Goal: Information Seeking & Learning: Find specific fact

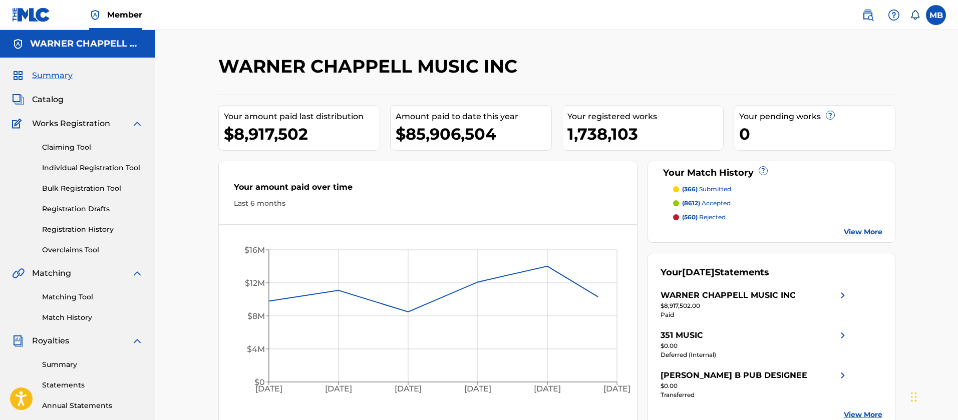
click at [37, 94] on span "Catalog" at bounding box center [48, 100] width 32 height 12
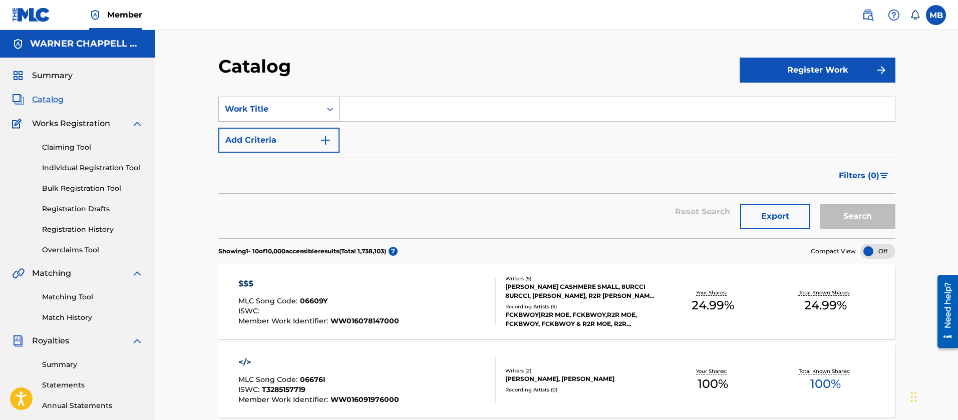
click at [303, 107] on div "Work Title" at bounding box center [270, 109] width 90 height 12
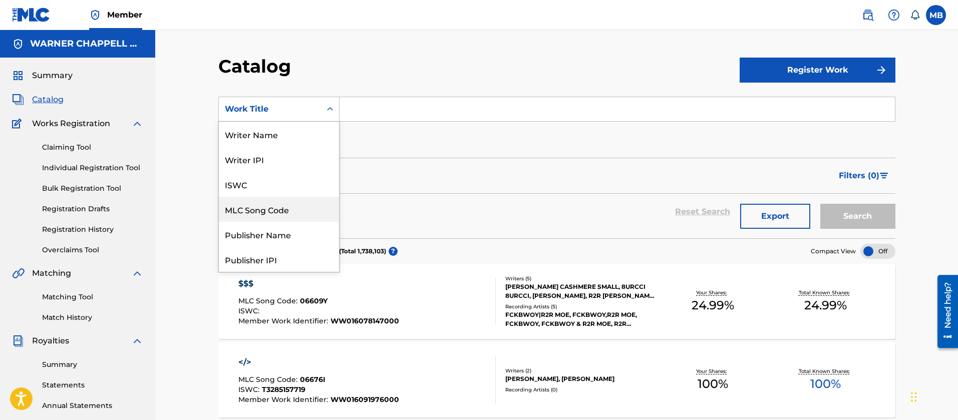
click at [281, 213] on div "MLC Song Code" at bounding box center [279, 209] width 120 height 25
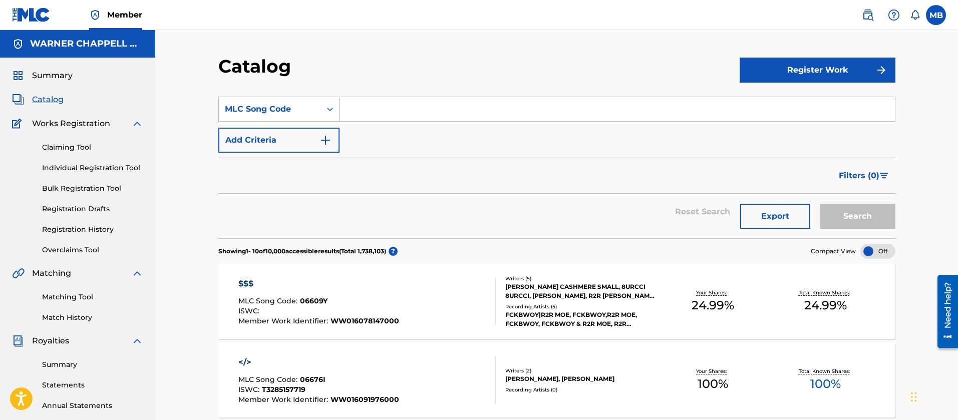
click at [392, 109] on input "Search Form" at bounding box center [618, 109] width 556 height 24
paste input "DA7T86"
type input "DA7T86"
click at [821, 204] on button "Search" at bounding box center [858, 216] width 75 height 25
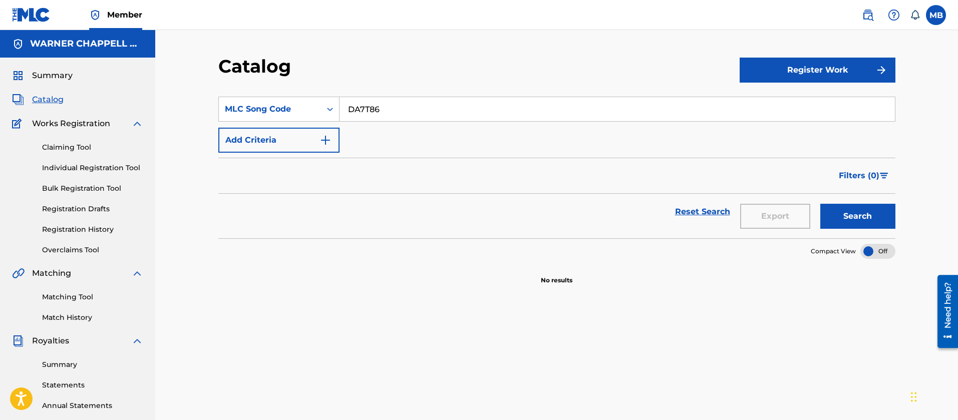
click at [870, 19] on img at bounding box center [868, 15] width 12 height 12
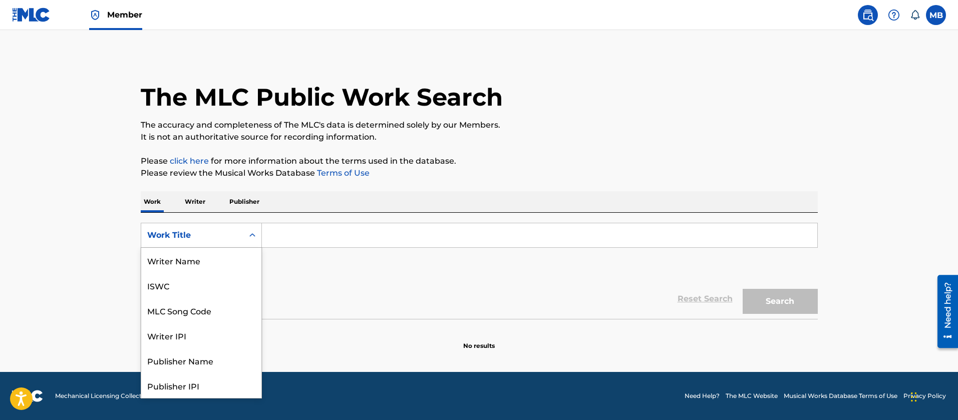
click at [223, 238] on div "Work Title" at bounding box center [192, 235] width 90 height 12
click at [213, 259] on div "MLC Song Code" at bounding box center [201, 260] width 120 height 25
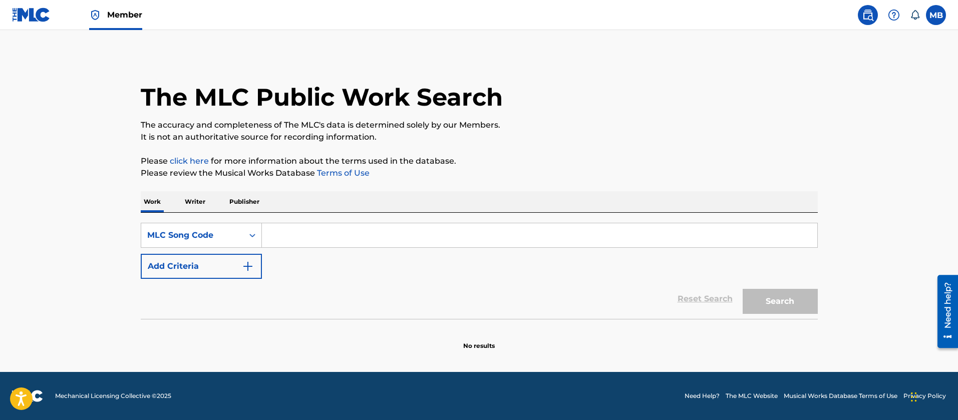
click at [307, 224] on input "Search Form" at bounding box center [540, 235] width 556 height 24
paste input "DA7T86"
type input "DA7T86"
click at [743, 289] on button "Search" at bounding box center [780, 301] width 75 height 25
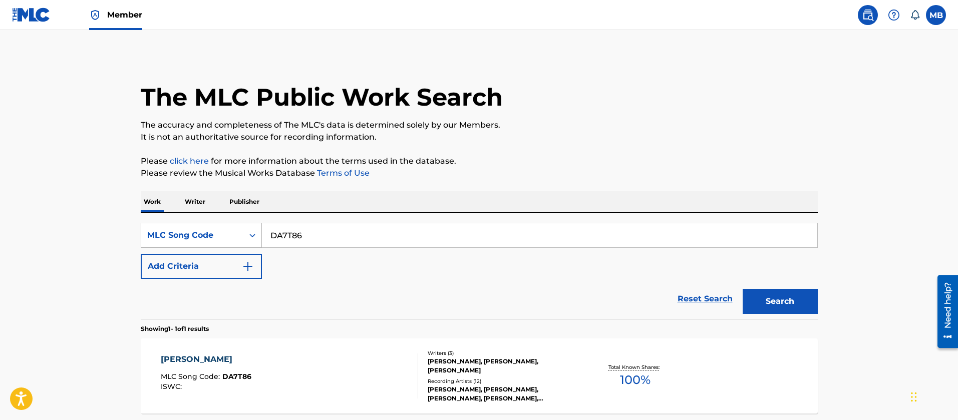
click at [233, 234] on div "MLC Song Code" at bounding box center [192, 235] width 90 height 12
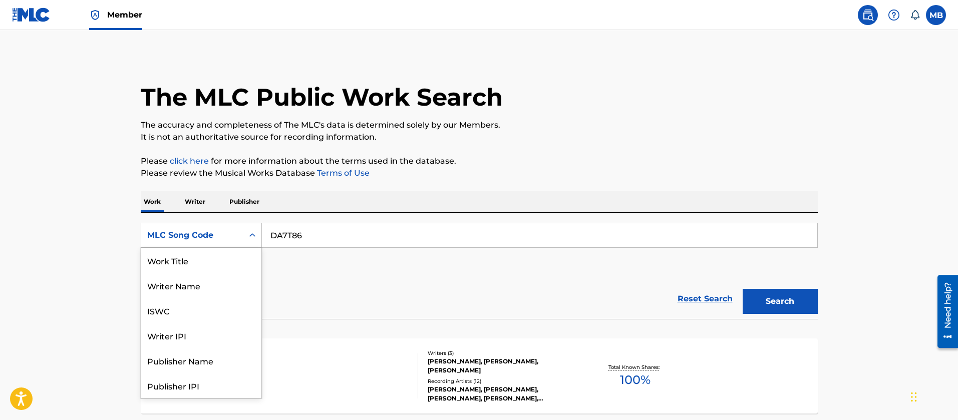
scroll to position [0, 0]
click at [218, 263] on div "Work Title" at bounding box center [201, 260] width 120 height 25
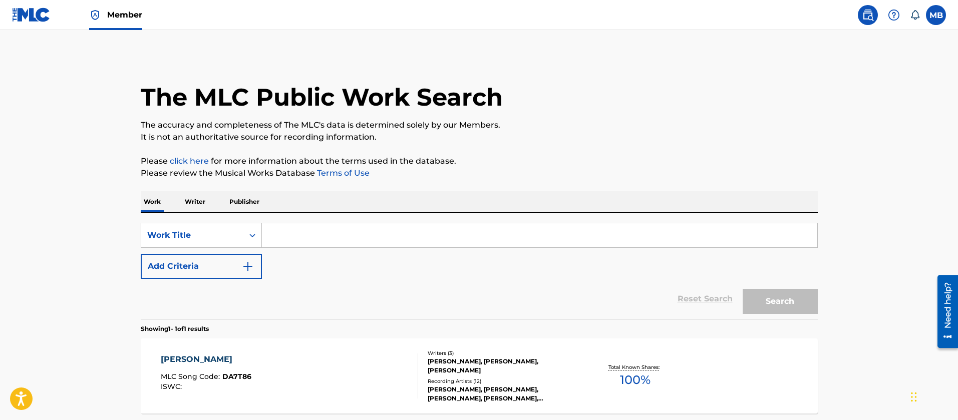
click at [353, 225] on input "Search Form" at bounding box center [540, 235] width 556 height 24
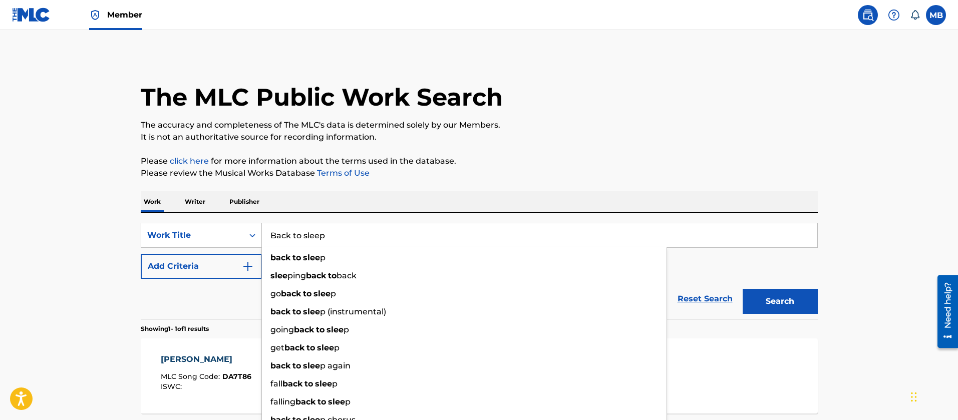
type input "Back to sleep"
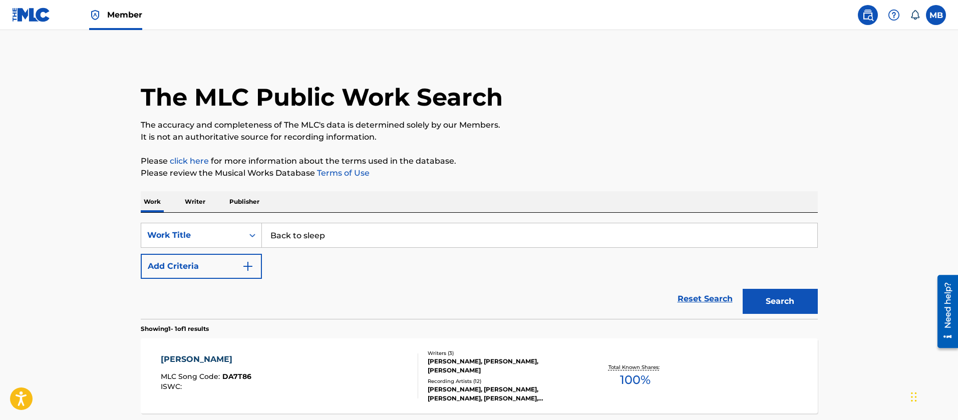
click at [191, 258] on button "Add Criteria" at bounding box center [201, 266] width 121 height 25
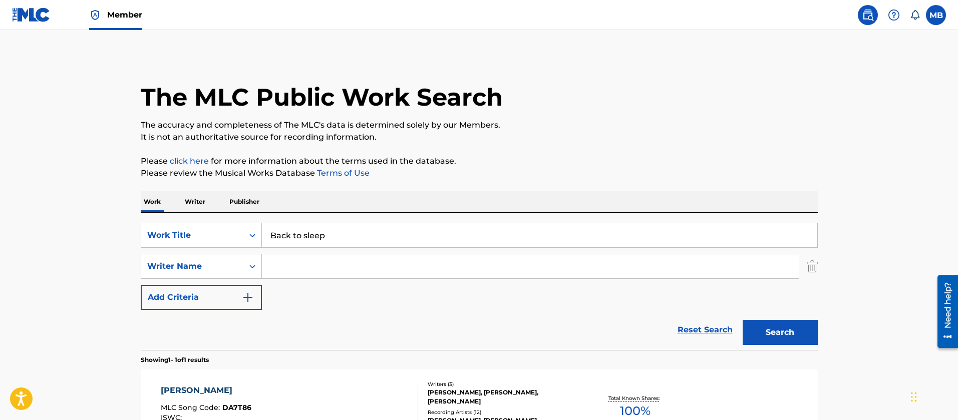
click at [287, 268] on input "Search Form" at bounding box center [530, 267] width 537 height 24
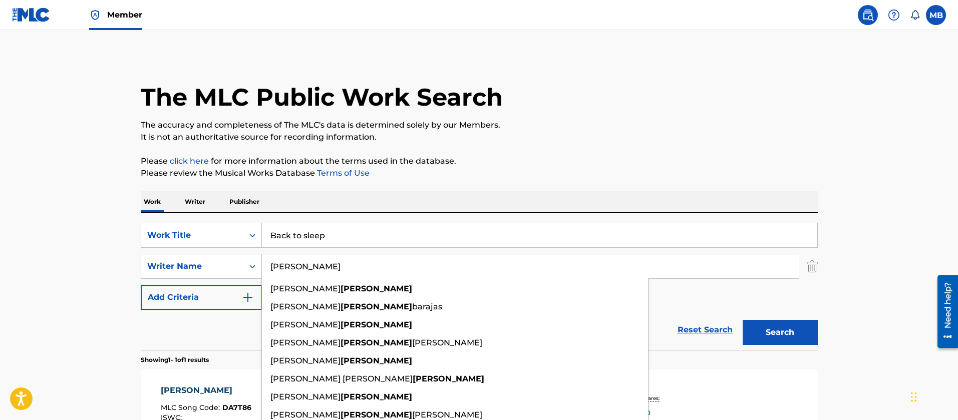
type input "[PERSON_NAME]"
click at [743, 320] on button "Search" at bounding box center [780, 332] width 75 height 25
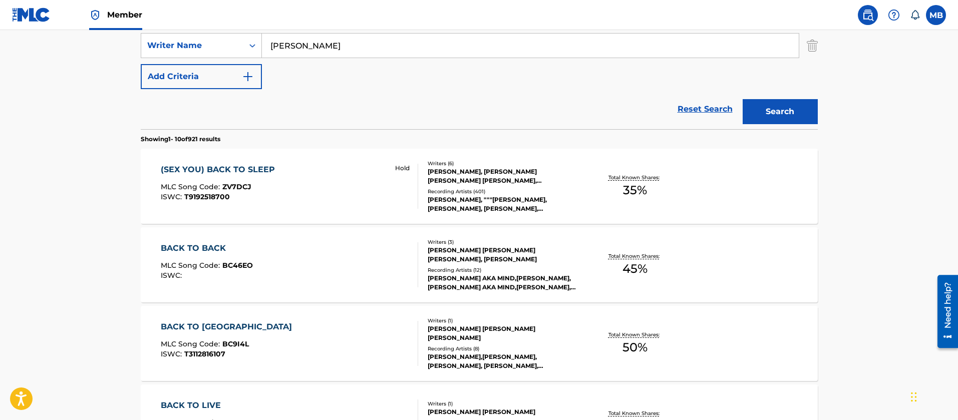
scroll to position [225, 0]
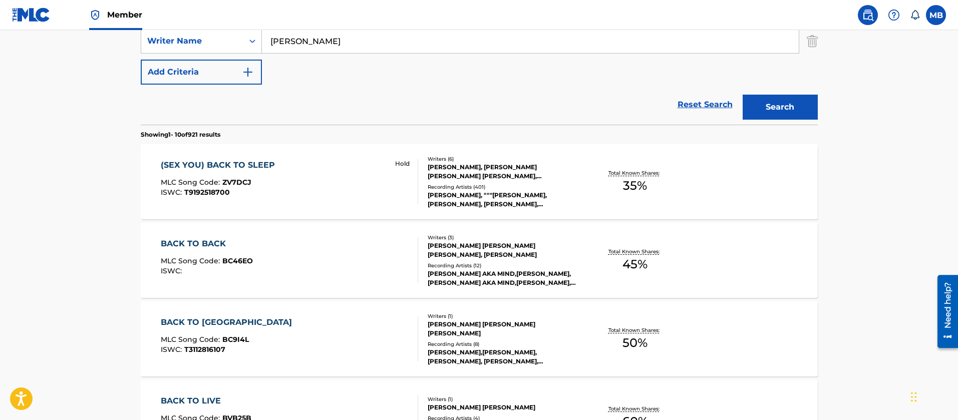
click at [325, 189] on div "(SEX YOU) BACK TO SLEEP MLC Song Code : ZV7DCJ ISWC : T9192518700 Hold" at bounding box center [290, 181] width 258 height 45
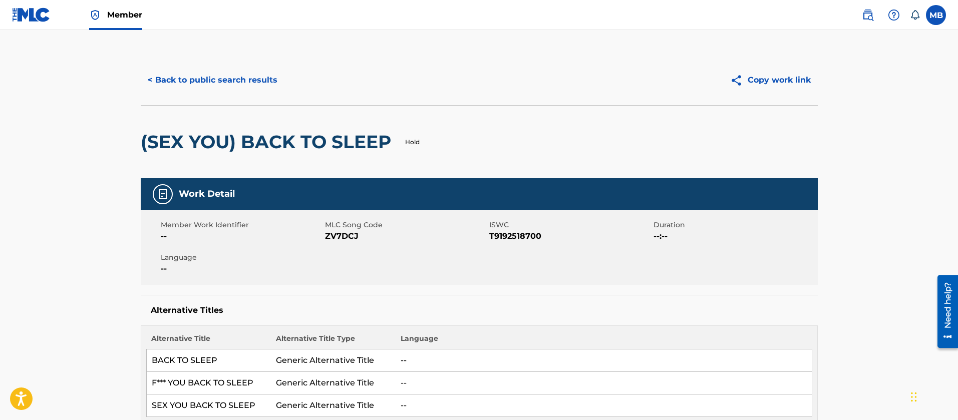
click at [342, 237] on span "ZV7DCJ" at bounding box center [406, 236] width 162 height 12
copy span "ZV7DCJ"
click at [152, 78] on button "< Back to public search results" at bounding box center [213, 80] width 144 height 25
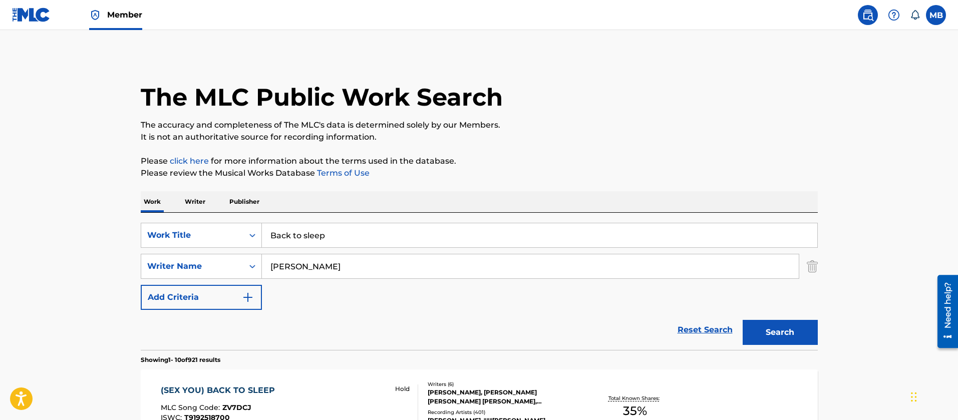
scroll to position [220, 0]
